Goal: Task Accomplishment & Management: Use online tool/utility

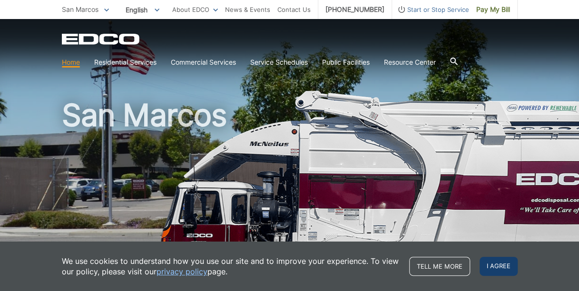
click at [500, 266] on span "I agree" at bounding box center [499, 266] width 38 height 19
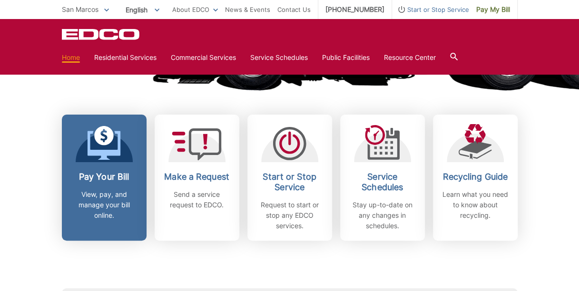
scroll to position [238, 0]
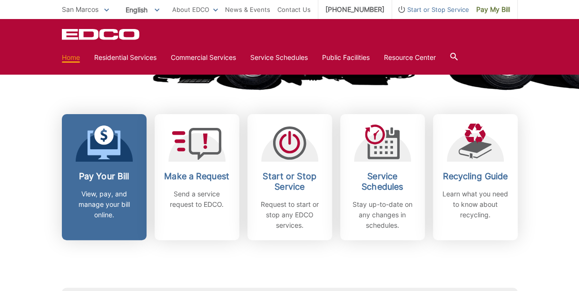
click at [94, 154] on icon at bounding box center [103, 144] width 33 height 29
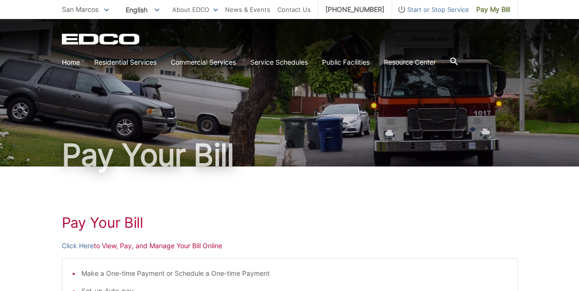
drag, startPoint x: 307, startPoint y: 227, endPoint x: 129, endPoint y: 246, distance: 178.9
click at [307, 227] on h1 "Pay Your Bill" at bounding box center [290, 222] width 456 height 17
click at [80, 243] on link "Click Here" at bounding box center [78, 246] width 32 height 10
